Goal: Task Accomplishment & Management: Manage account settings

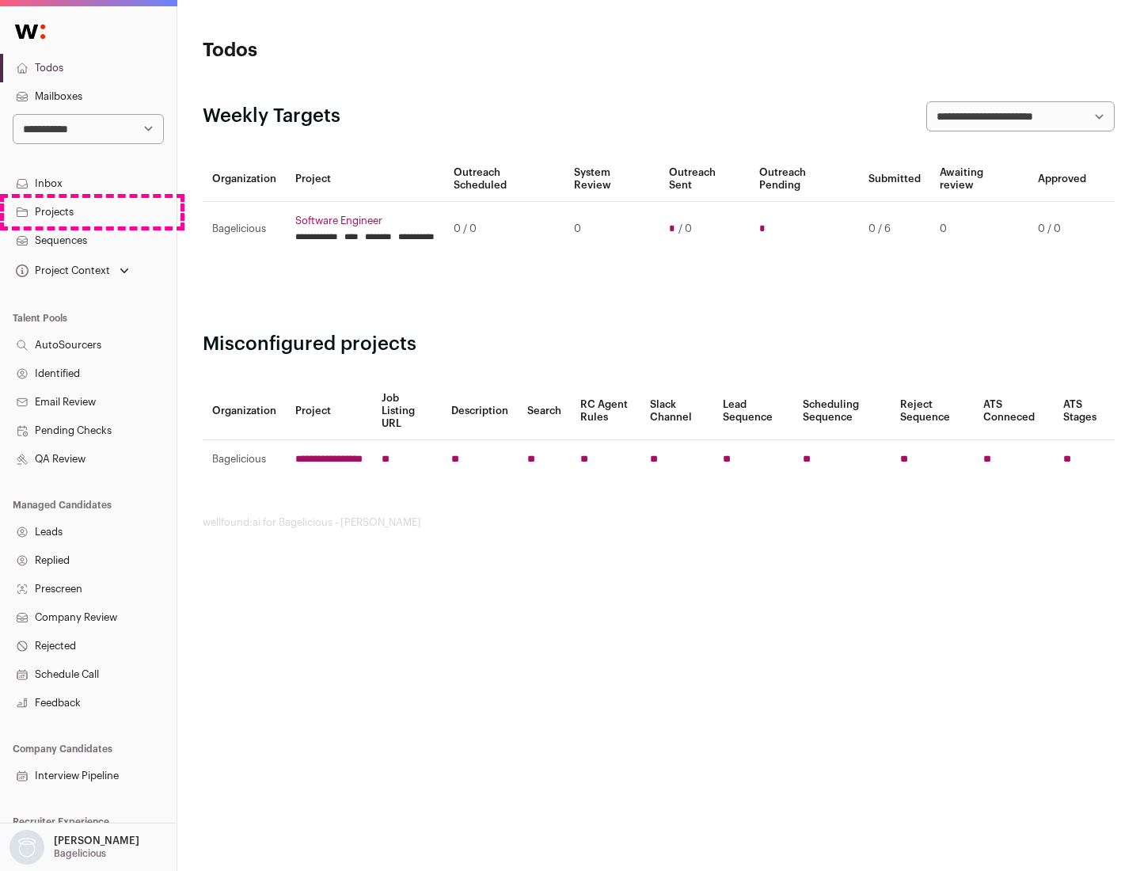
click at [88, 211] on link "Projects" at bounding box center [88, 212] width 176 height 28
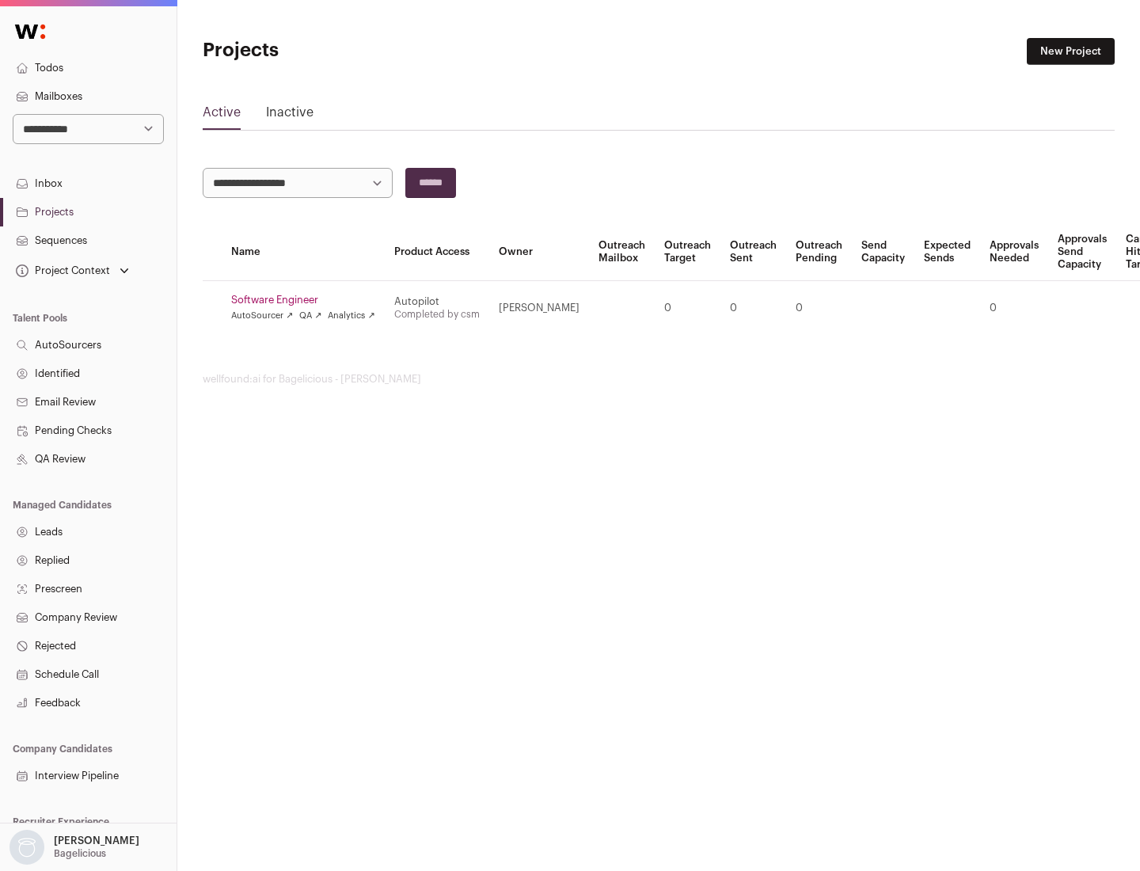
click at [308, 300] on link "Software Engineer" at bounding box center [303, 300] width 144 height 13
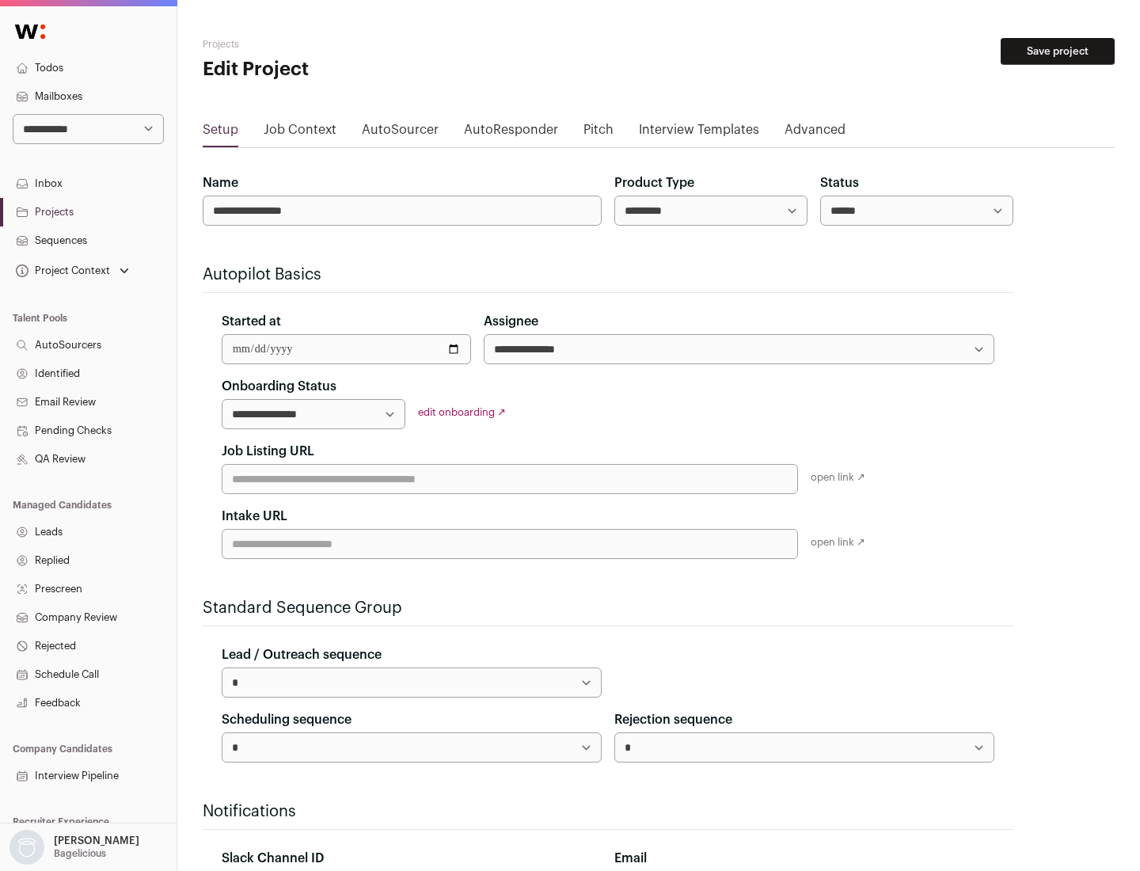
click at [1057, 51] on button "Save project" at bounding box center [1057, 51] width 114 height 27
